Goal: Information Seeking & Learning: Learn about a topic

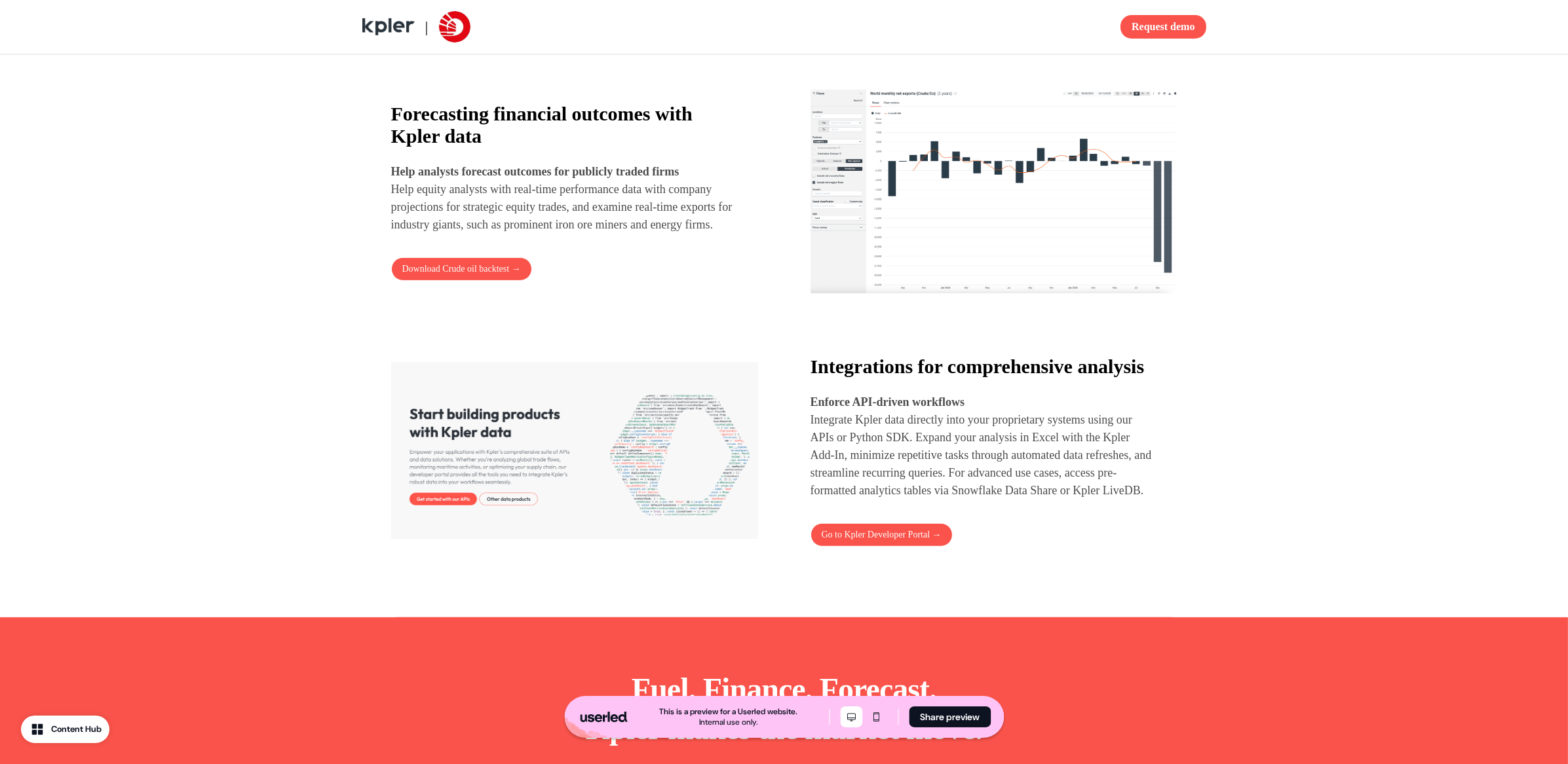
scroll to position [1256, 0]
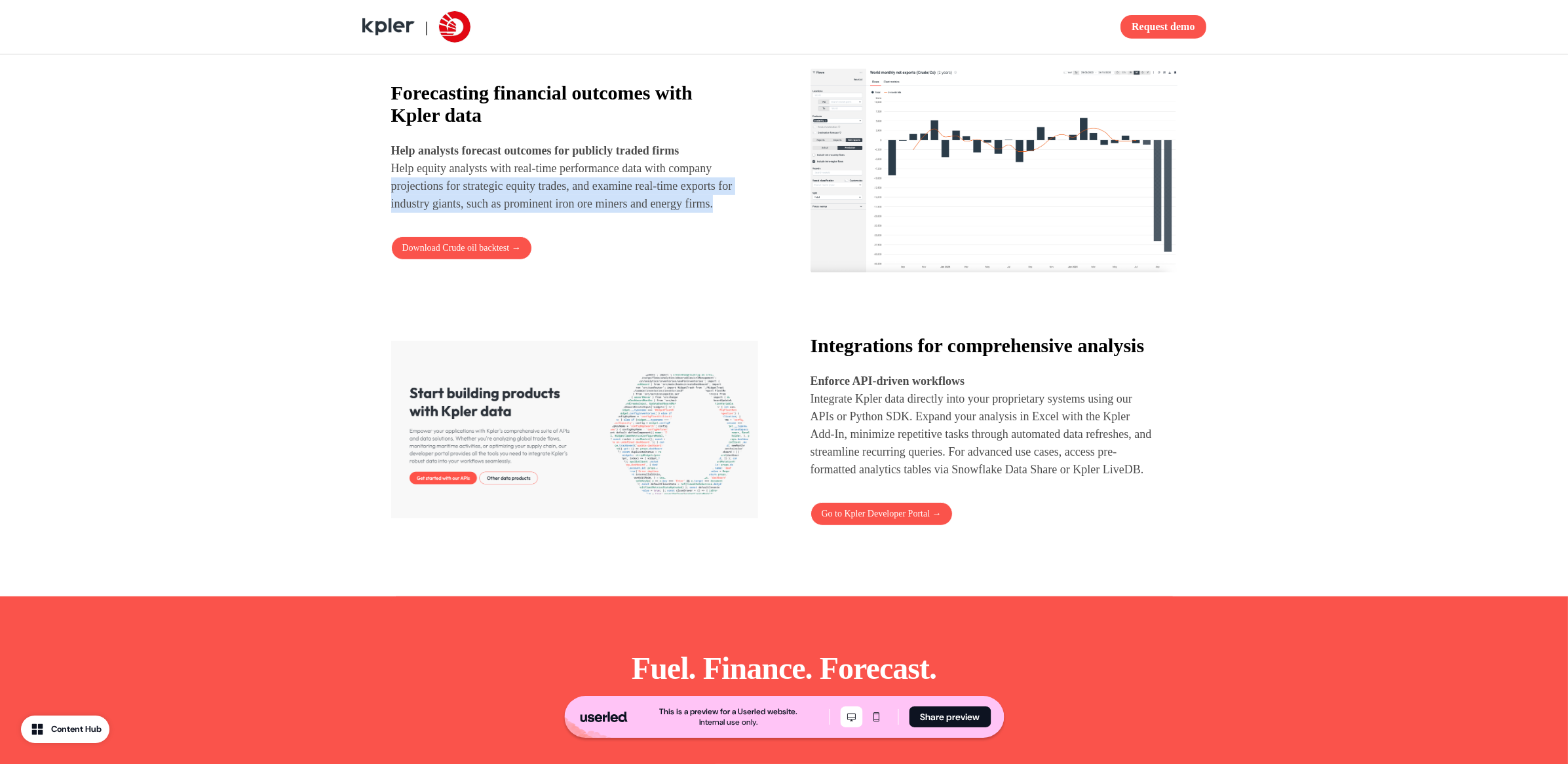
drag, startPoint x: 456, startPoint y: 180, endPoint x: 586, endPoint y: 236, distance: 141.5
click at [586, 236] on div "Forecasting financial outcomes with [PERSON_NAME] data Help analysts forecast o…" at bounding box center [575, 171] width 367 height 178
drag, startPoint x: 641, startPoint y: 169, endPoint x: 652, endPoint y: 231, distance: 63.0
click at [652, 213] on p "Help analysts forecast outcomes for publicly traded firms Help equity analysts …" at bounding box center [562, 177] width 344 height 71
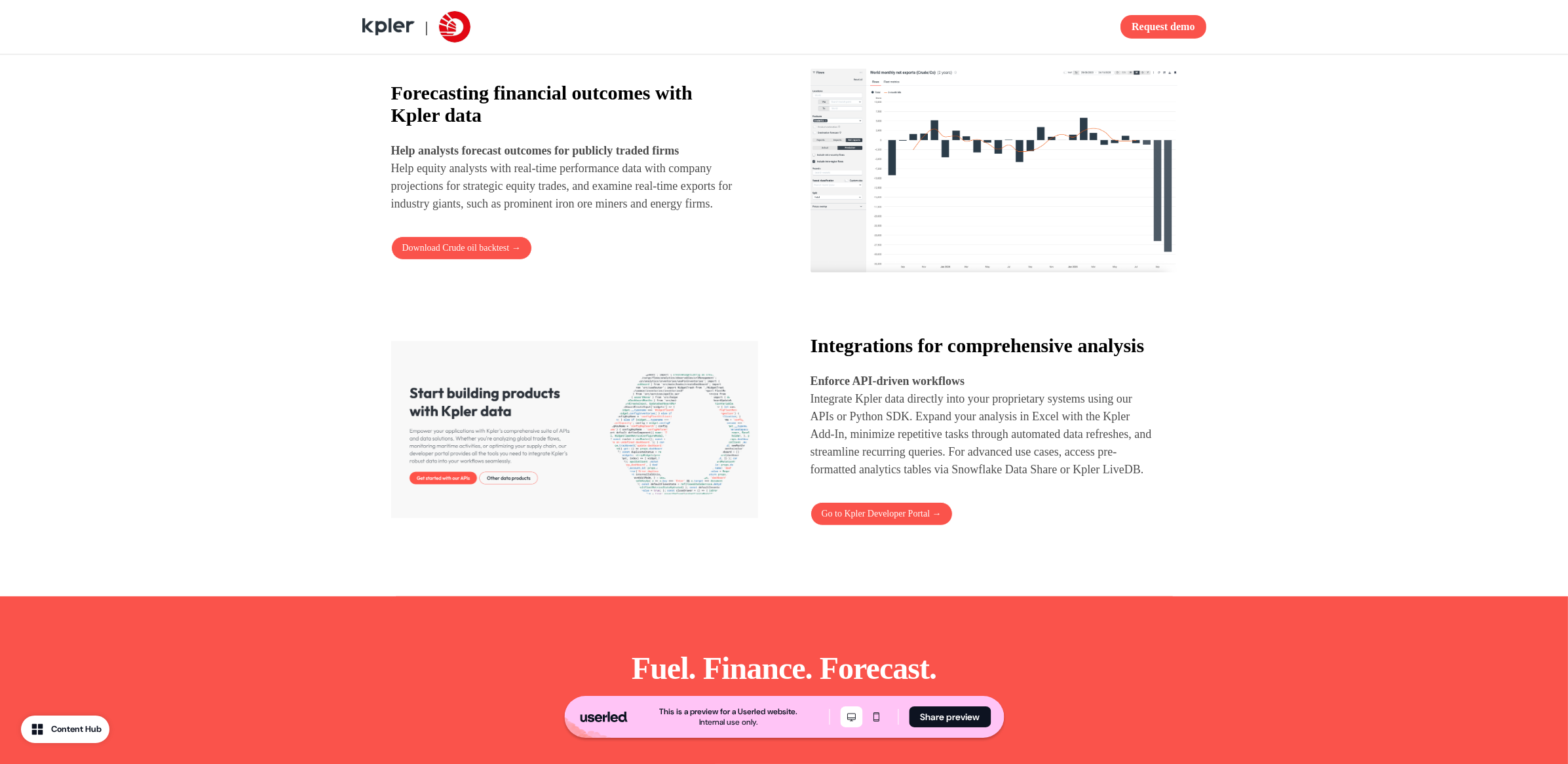
drag, startPoint x: 652, startPoint y: 231, endPoint x: 566, endPoint y: 183, distance: 98.5
click at [652, 231] on div "Forecasting financial outcomes with [PERSON_NAME] data Help analysts forecast o…" at bounding box center [575, 171] width 367 height 178
drag, startPoint x: 496, startPoint y: 212, endPoint x: 499, endPoint y: 219, distance: 7.6
click at [498, 213] on p "Help analysts forecast outcomes for publicly traded firms Help equity analysts …" at bounding box center [562, 177] width 344 height 71
click at [499, 213] on p "Help analysts forecast outcomes for publicly traded firms Help equity analysts …" at bounding box center [562, 177] width 344 height 71
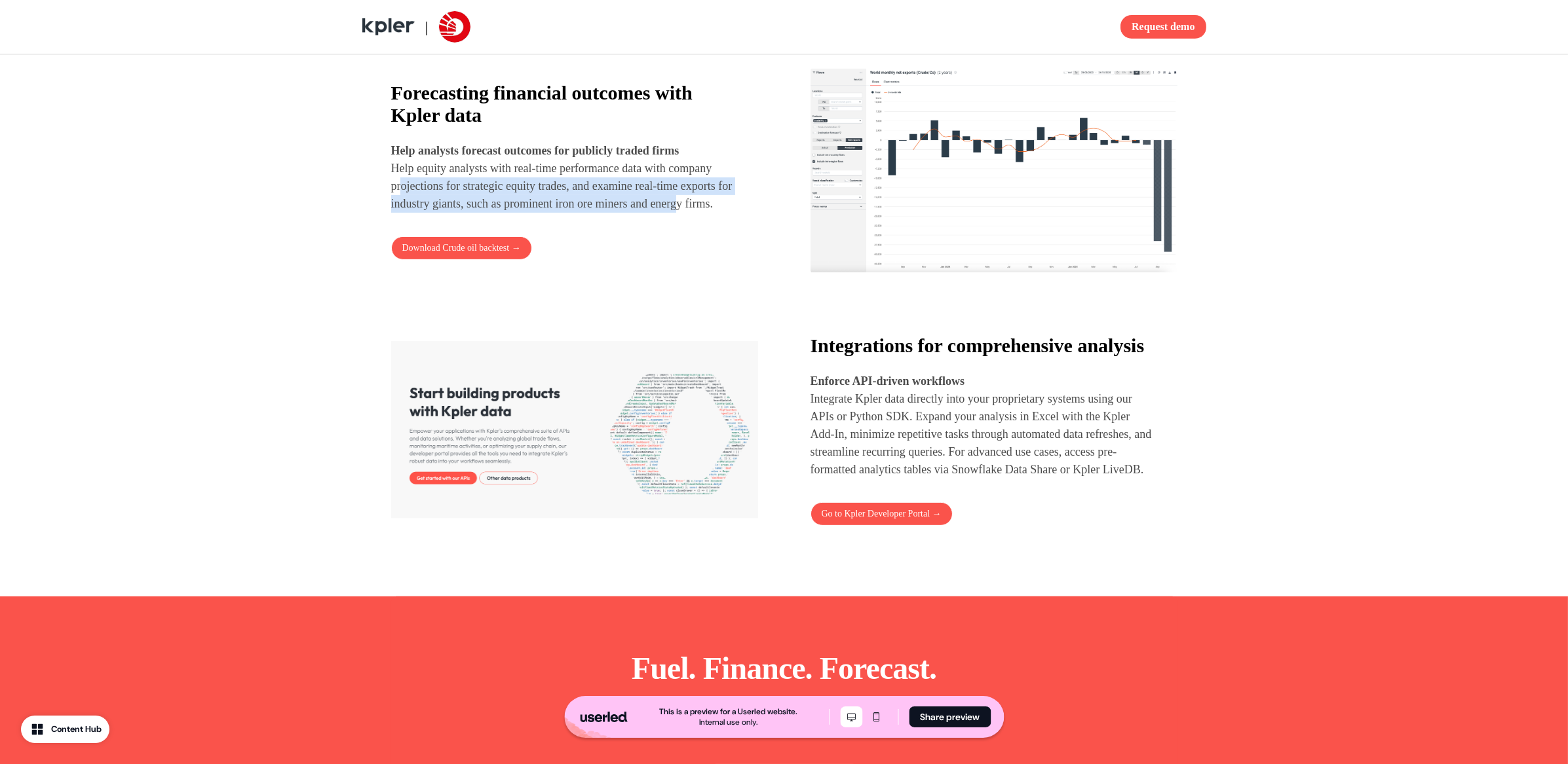
drag, startPoint x: 453, startPoint y: 187, endPoint x: 492, endPoint y: 216, distance: 48.6
click at [491, 213] on p "Help analysts forecast outcomes for publicly traded firms Help equity analysts …" at bounding box center [562, 177] width 344 height 71
click at [492, 213] on p "Help analysts forecast outcomes for publicly traded firms Help equity analysts …" at bounding box center [562, 177] width 344 height 71
drag, startPoint x: 441, startPoint y: 197, endPoint x: 465, endPoint y: 213, distance: 28.8
click at [464, 213] on p "Help analysts forecast outcomes for publicly traded firms Help equity analysts …" at bounding box center [562, 177] width 344 height 71
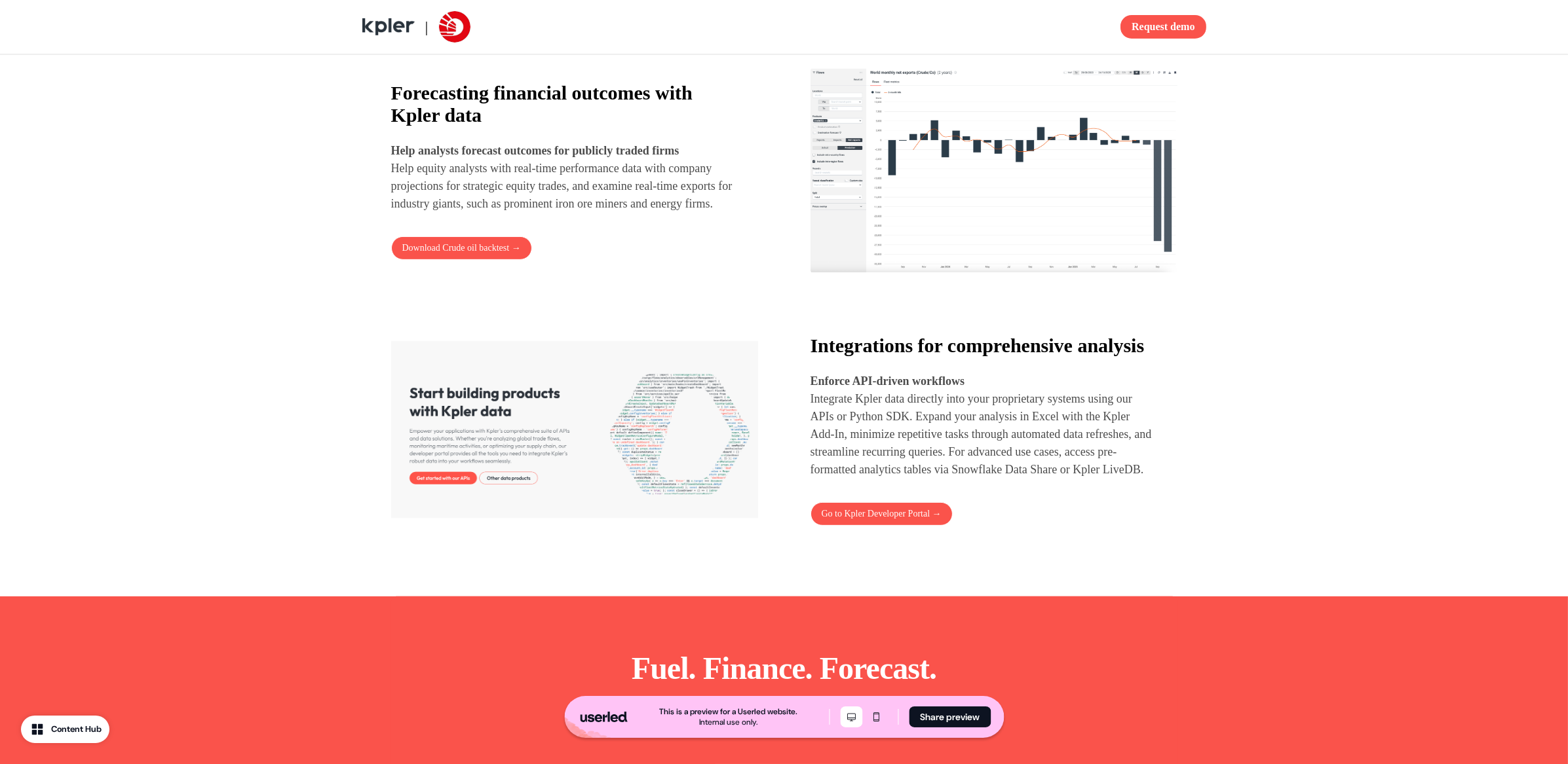
drag, startPoint x: 465, startPoint y: 213, endPoint x: 461, endPoint y: 192, distance: 21.4
click at [465, 212] on p "Help analysts forecast outcomes for publicly traded firms Help equity analysts …" at bounding box center [562, 177] width 344 height 71
drag, startPoint x: 461, startPoint y: 186, endPoint x: 493, endPoint y: 212, distance: 41.2
click at [493, 213] on p "Help analysts forecast outcomes for publicly traded firms Help equity analysts …" at bounding box center [562, 177] width 344 height 71
drag, startPoint x: 493, startPoint y: 212, endPoint x: 493, endPoint y: 195, distance: 17.0
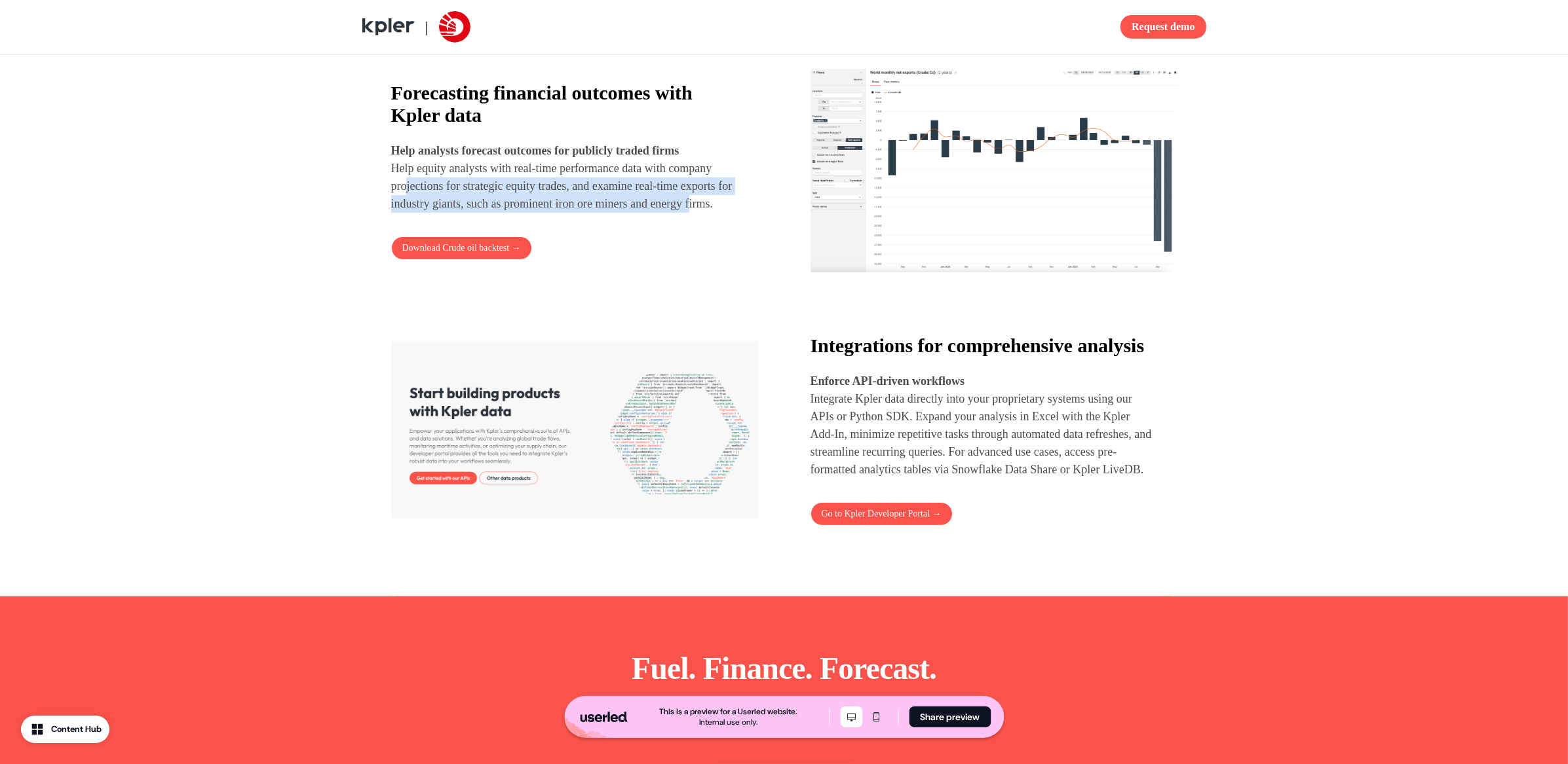
click at [494, 212] on p "Help analysts forecast outcomes for publicly traded firms Help equity analysts …" at bounding box center [562, 177] width 344 height 71
drag, startPoint x: 493, startPoint y: 195, endPoint x: 494, endPoint y: 182, distance: 13.0
click at [493, 195] on p "Help analysts forecast outcomes for publicly traded firms Help equity analysts …" at bounding box center [562, 177] width 344 height 71
drag, startPoint x: 502, startPoint y: 179, endPoint x: 558, endPoint y: 191, distance: 57.3
click at [558, 191] on p "Help analysts forecast outcomes for publicly traded firms Help equity analysts …" at bounding box center [562, 177] width 344 height 71
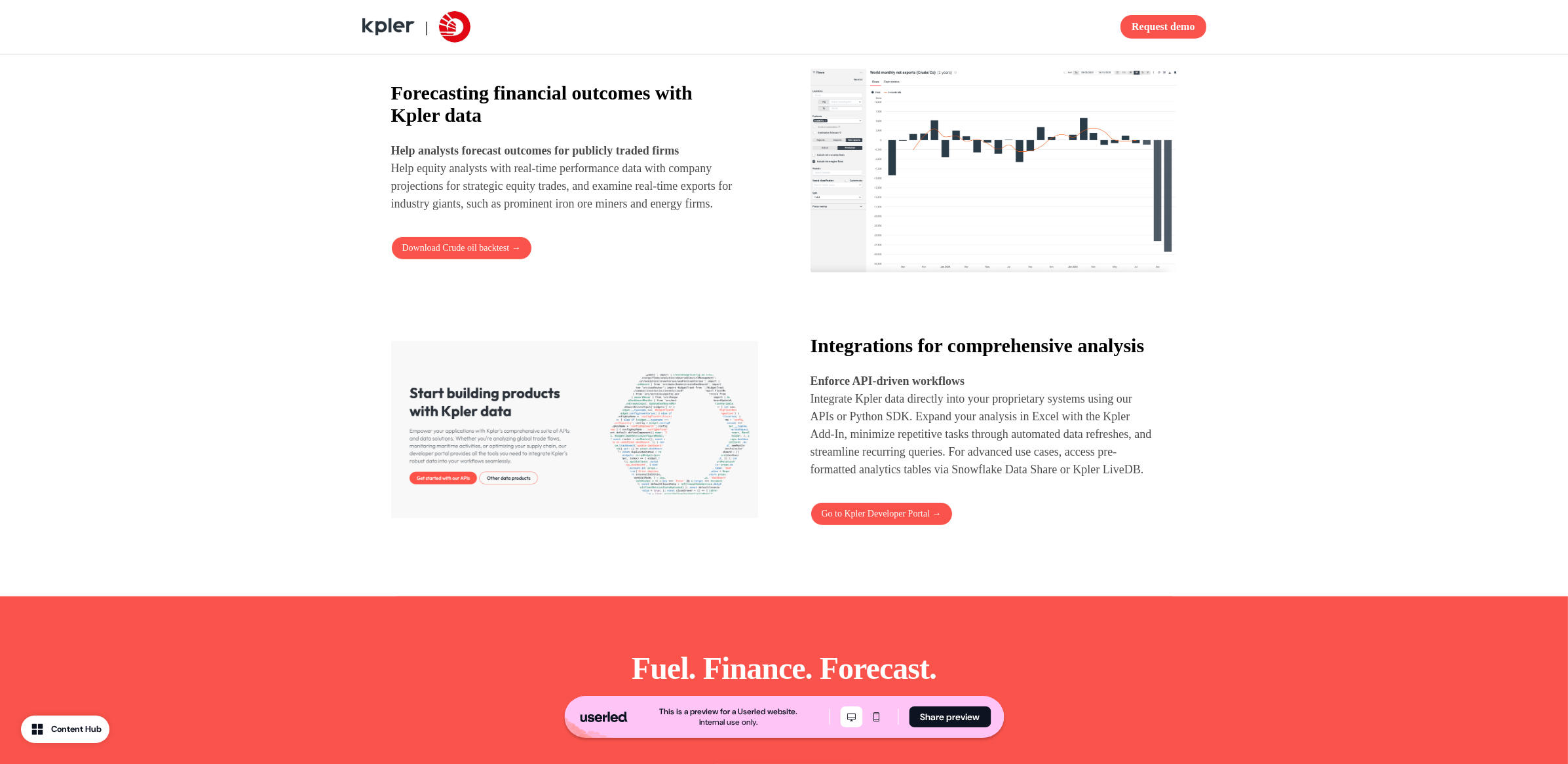
click at [916, 158] on img at bounding box center [994, 170] width 367 height 206
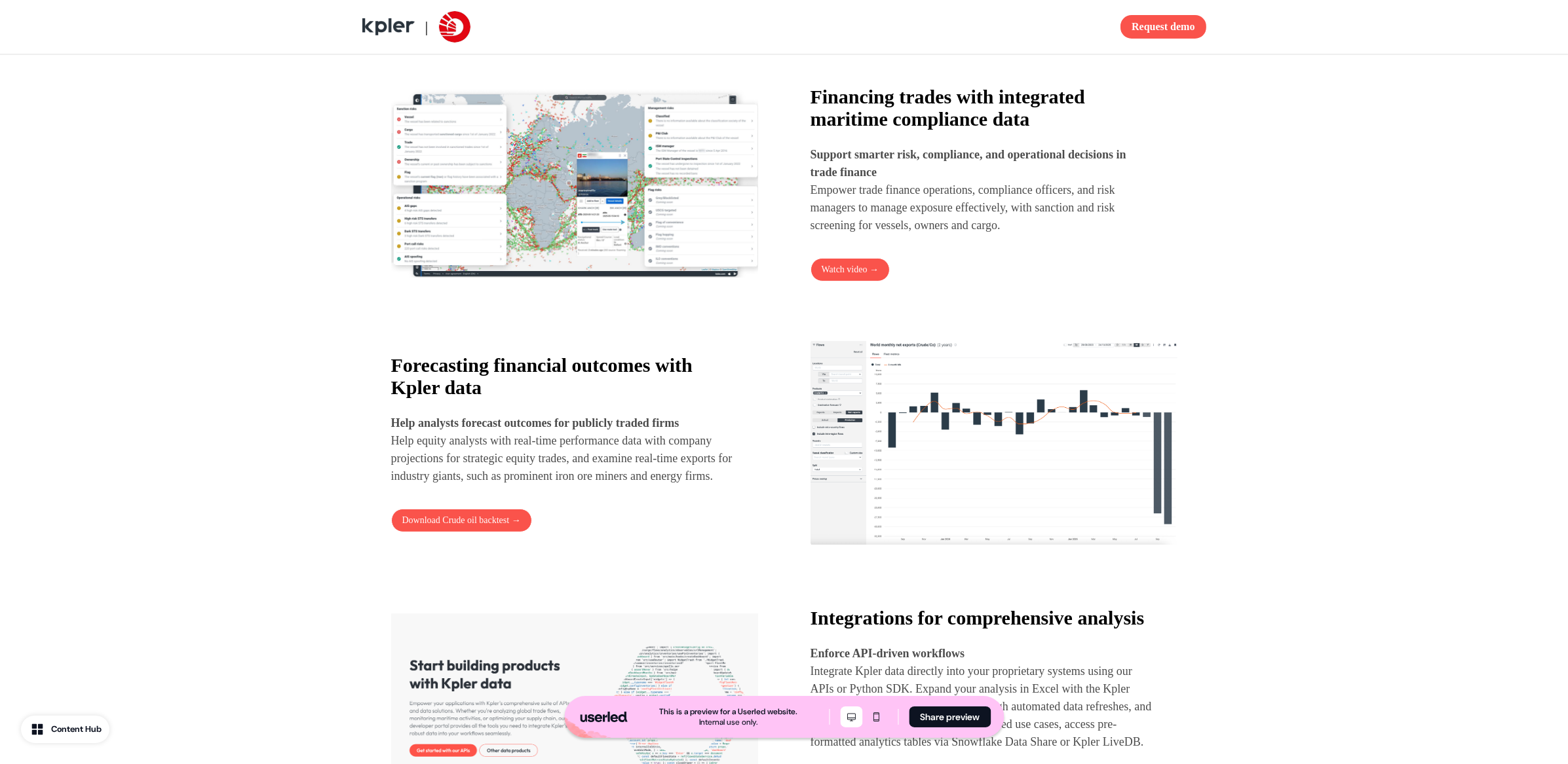
scroll to position [874, 0]
